Goal: Task Accomplishment & Management: Use online tool/utility

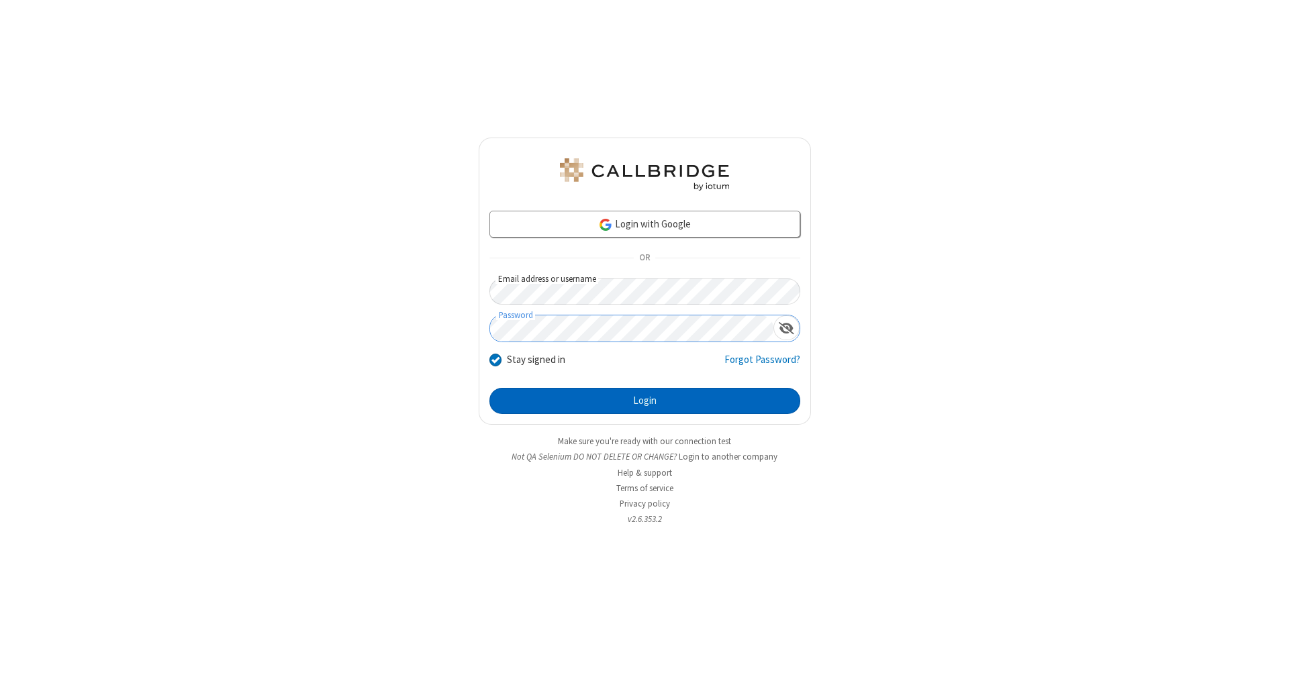
click at [644, 401] on button "Login" at bounding box center [644, 401] width 311 height 27
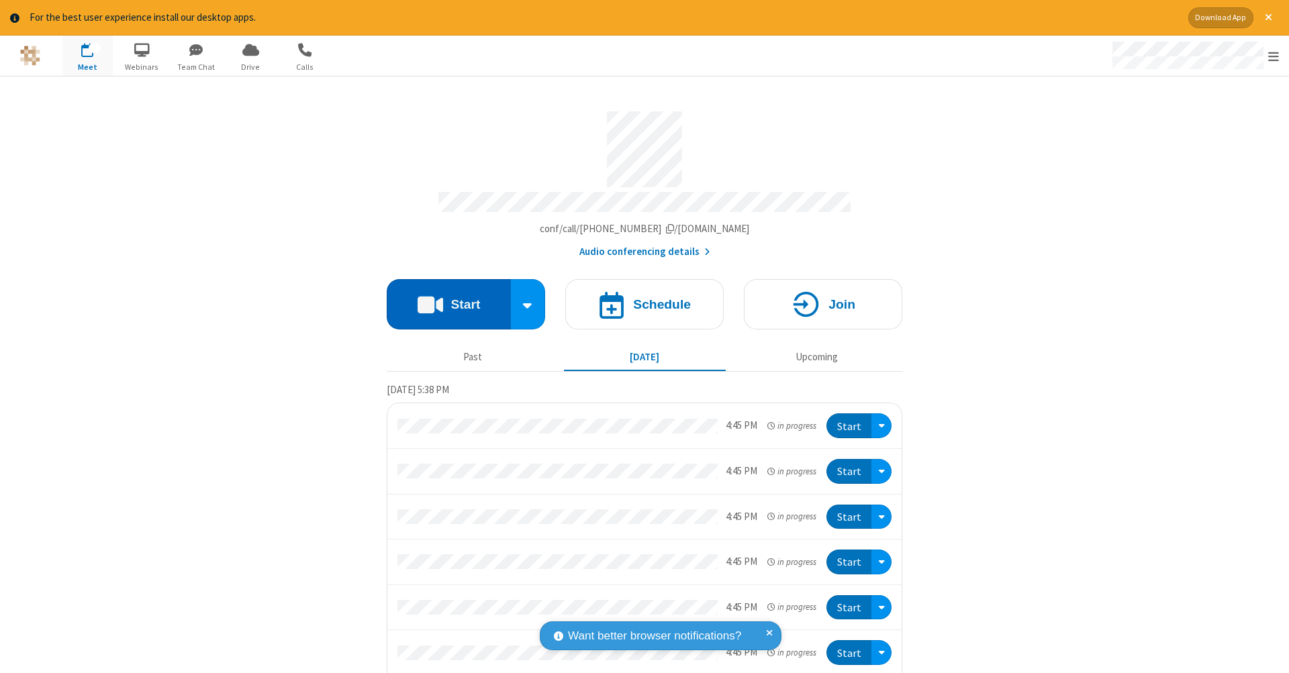
click at [443, 297] on button "Start" at bounding box center [449, 304] width 124 height 50
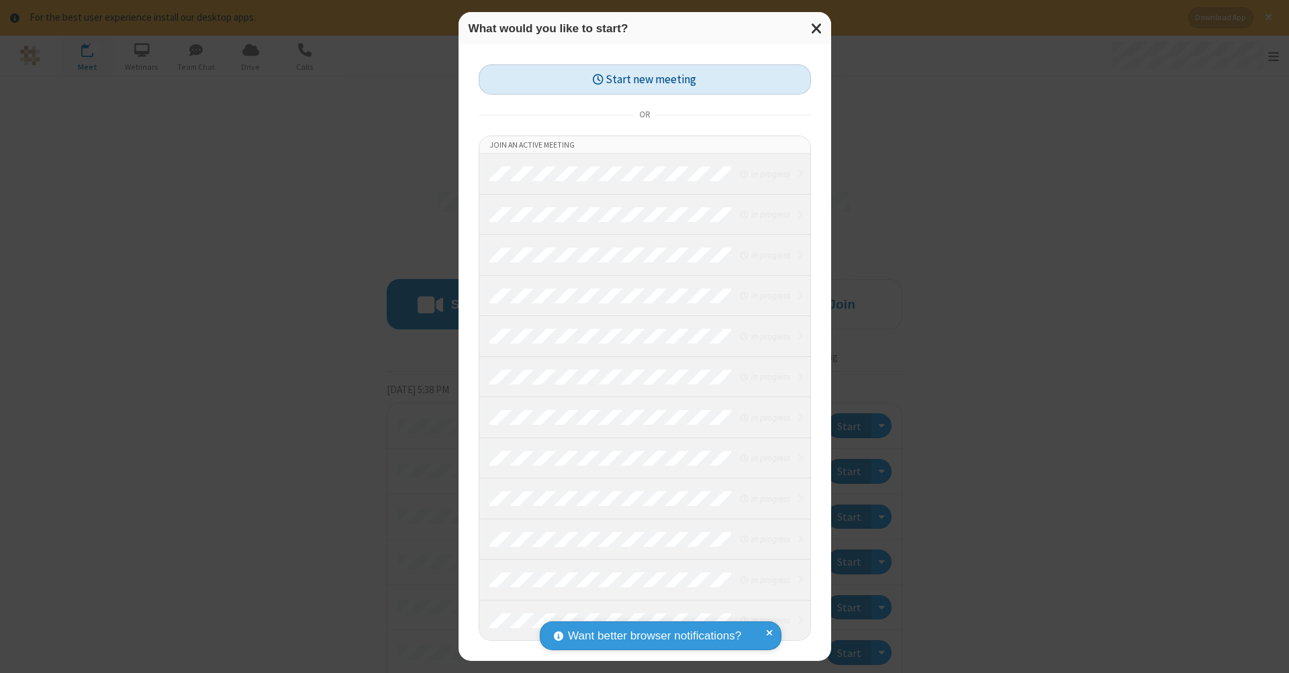
click at [644, 79] on button "Start new meeting" at bounding box center [645, 79] width 332 height 30
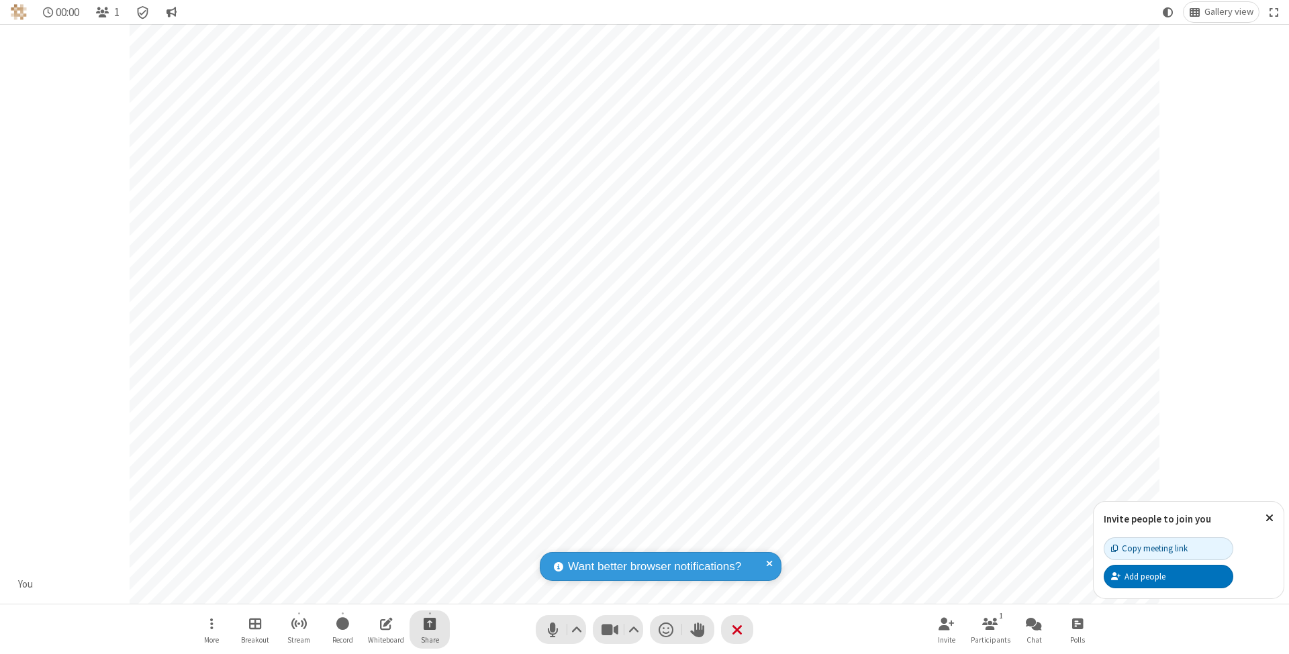
click at [429, 624] on span "Start sharing" at bounding box center [430, 623] width 13 height 17
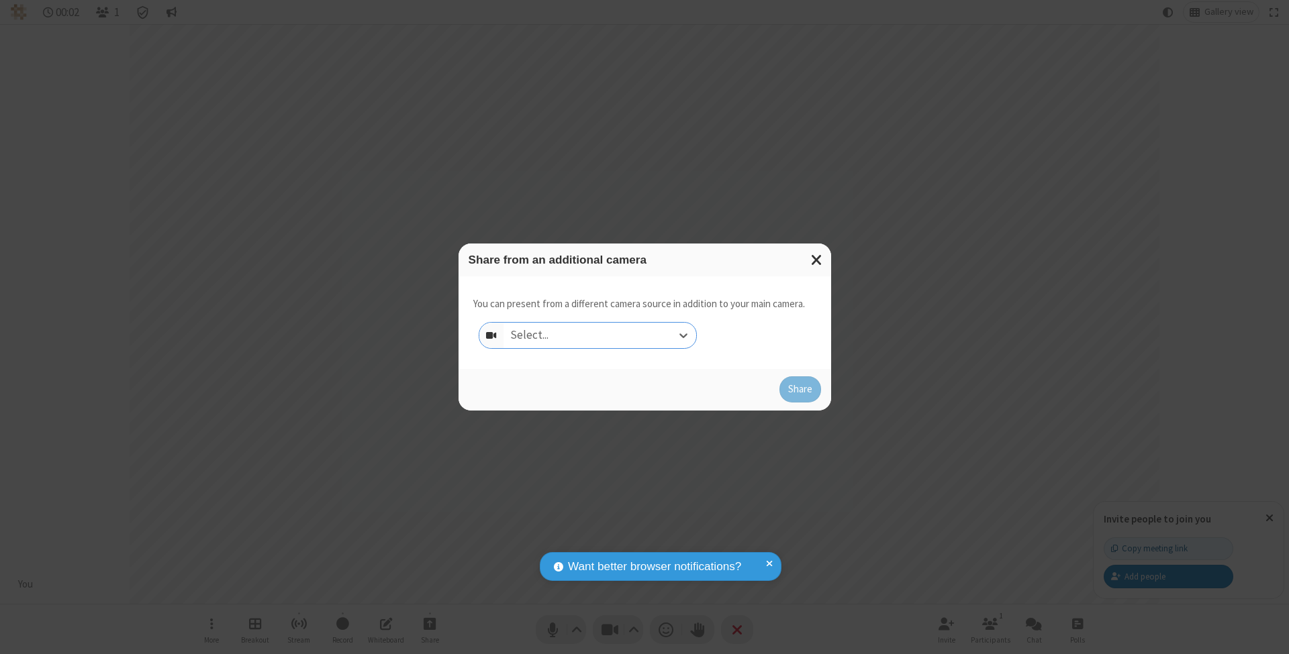
click at [599, 335] on div "Select..." at bounding box center [599, 336] width 193 height 26
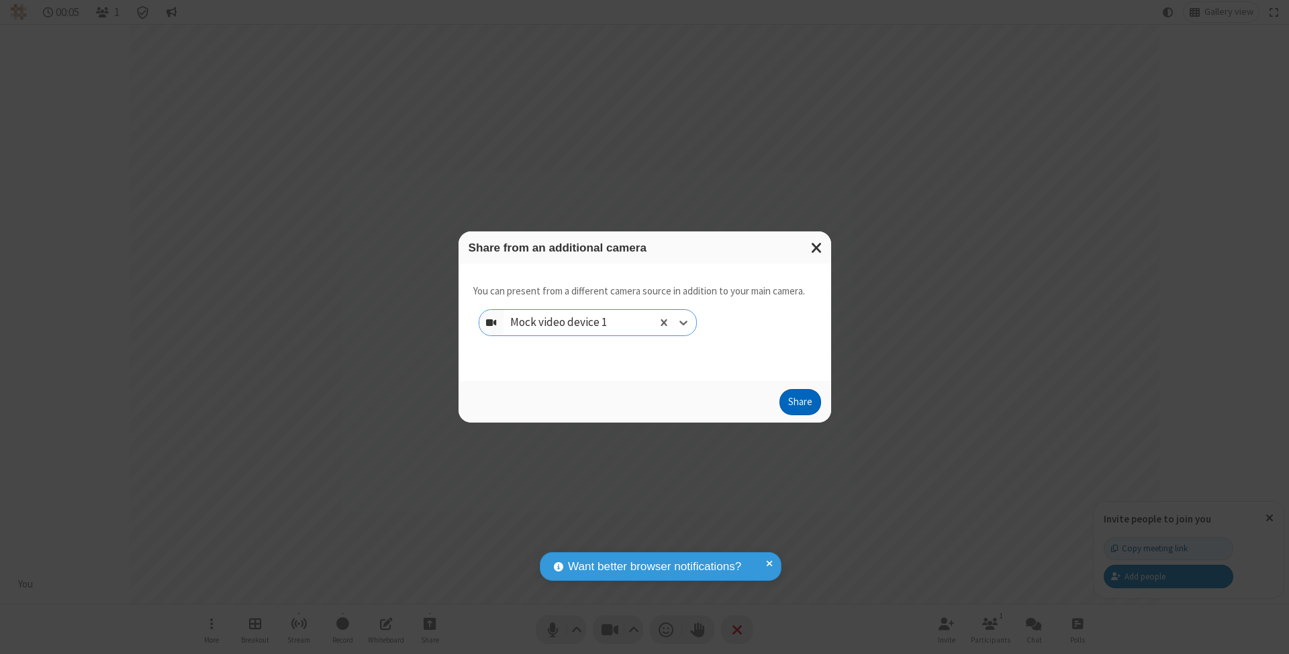
click at [799, 415] on button "Share" at bounding box center [800, 402] width 42 height 27
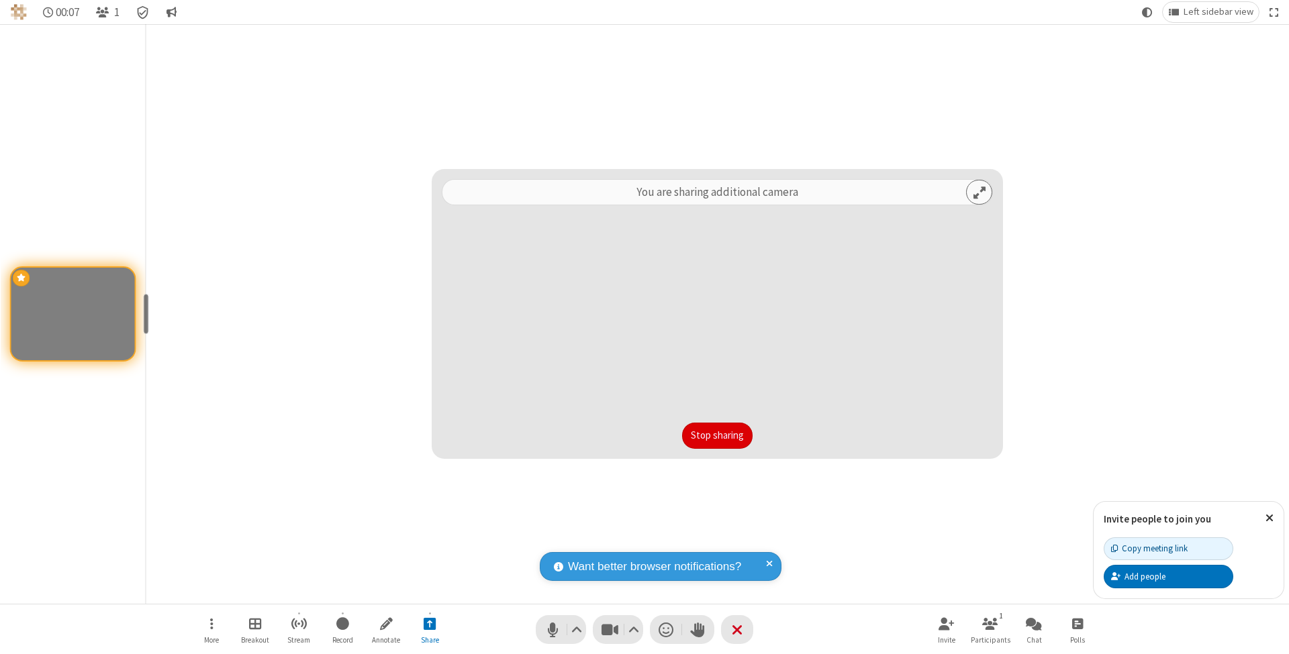
click at [717, 436] on button "Stop sharing" at bounding box center [717, 436] width 70 height 27
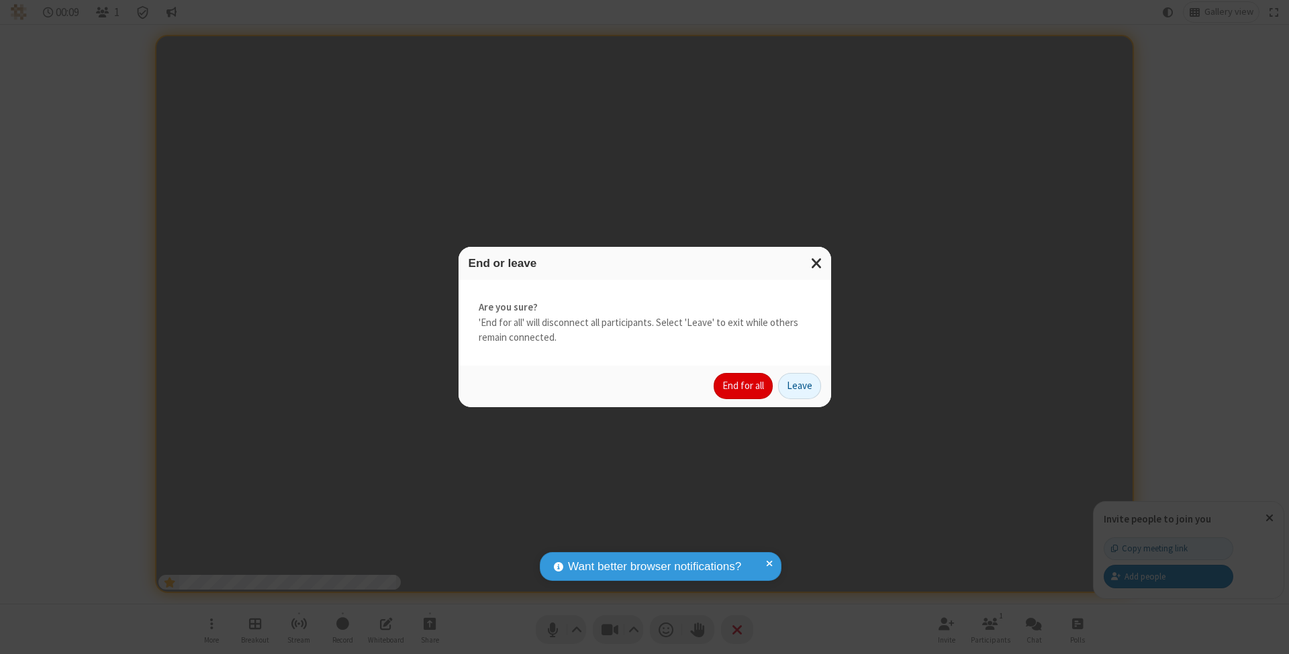
click at [744, 385] on button "End for all" at bounding box center [742, 386] width 59 height 27
